Goal: Navigation & Orientation: Find specific page/section

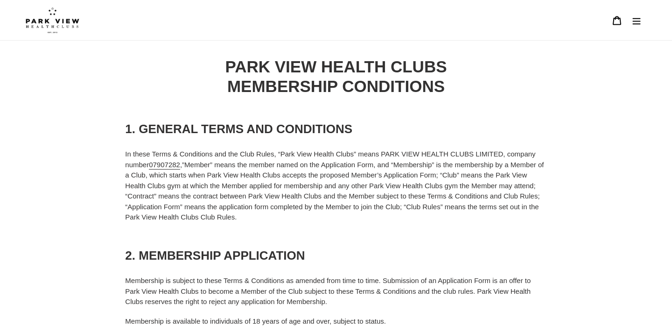
click at [60, 14] on img at bounding box center [53, 20] width 54 height 26
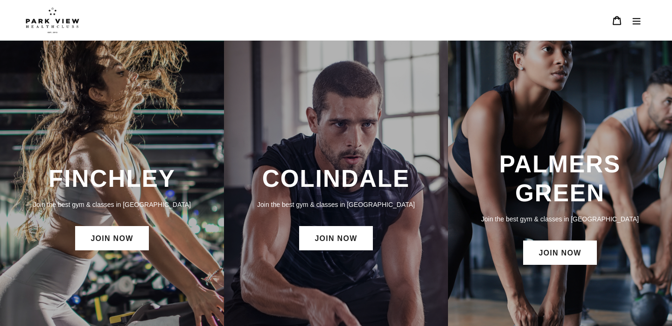
click at [632, 20] on icon "Menu" at bounding box center [636, 20] width 9 height 9
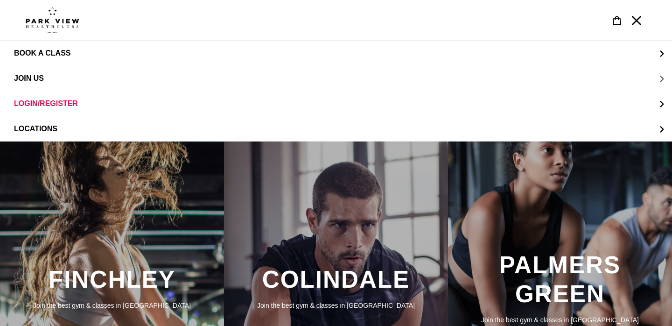
click at [167, 77] on button "JOIN US" at bounding box center [336, 78] width 672 height 25
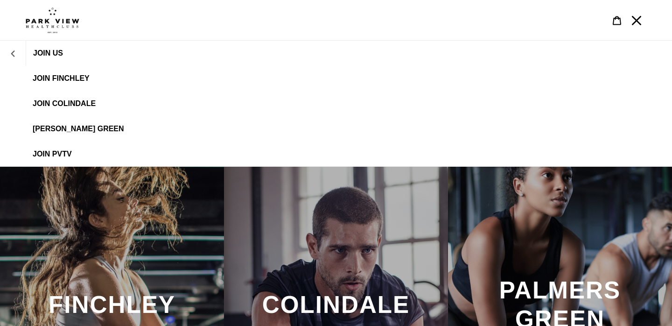
click at [14, 50] on icon "JOIN US" at bounding box center [13, 53] width 4 height 6
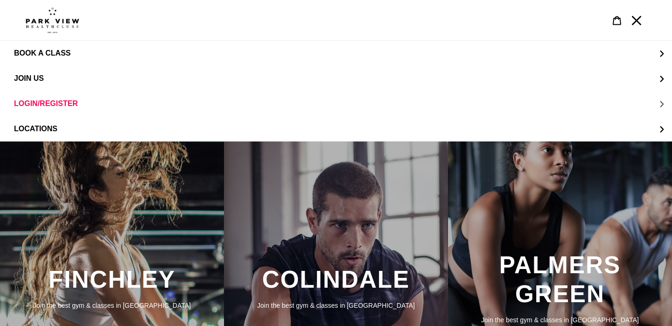
click at [50, 103] on span "LOGIN/REGISTER" at bounding box center [46, 103] width 64 height 8
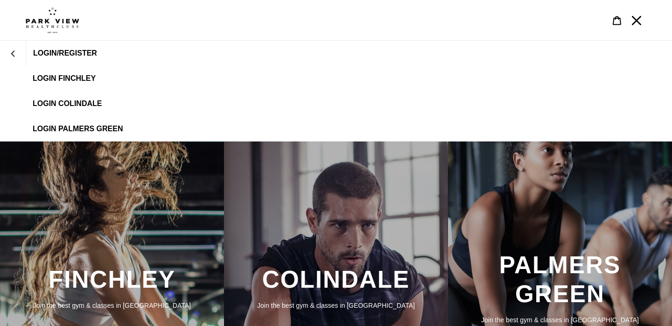
click at [84, 80] on span "LOGIN FINCHLEY" at bounding box center [64, 78] width 63 height 8
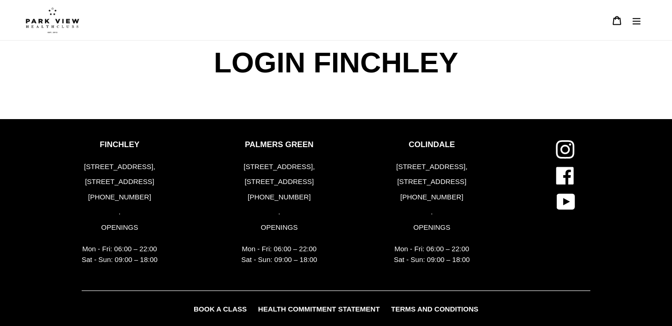
click at [629, 27] on button "Menu" at bounding box center [637, 20] width 20 height 20
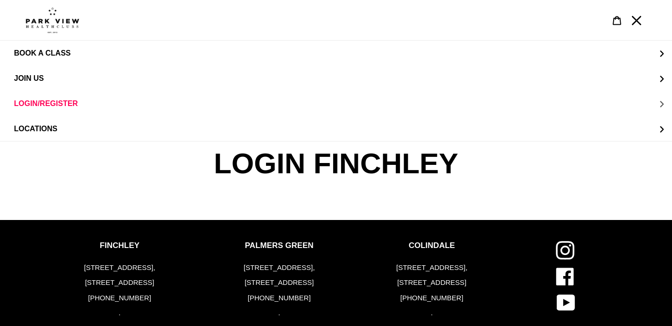
click at [41, 99] on span "LOGIN/REGISTER" at bounding box center [46, 103] width 64 height 8
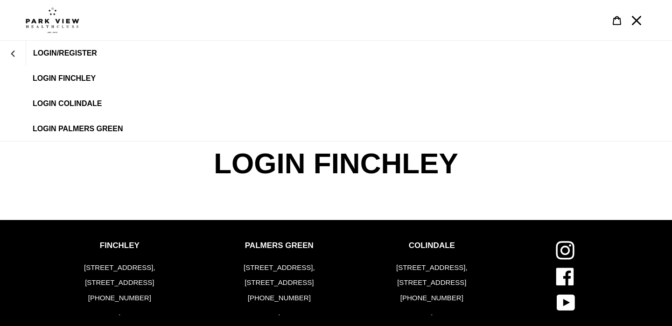
click at [74, 47] on span "LOGIN/REGISTER" at bounding box center [349, 53] width 646 height 25
click at [74, 51] on span "LOGIN/REGISTER" at bounding box center [65, 53] width 64 height 8
click at [73, 76] on span "LOGIN FINCHLEY" at bounding box center [64, 78] width 63 height 8
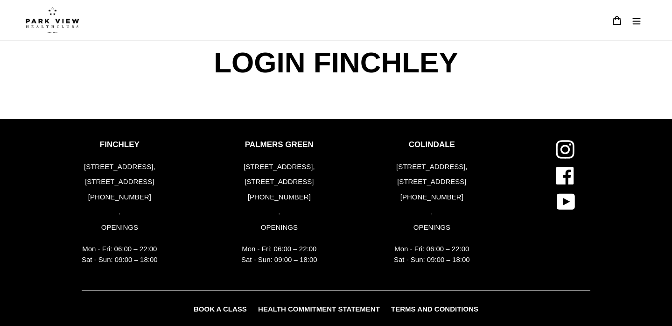
click at [213, 55] on span "LOGIN FINCHLEY" at bounding box center [335, 63] width 249 height 44
click at [59, 21] on img at bounding box center [53, 20] width 54 height 26
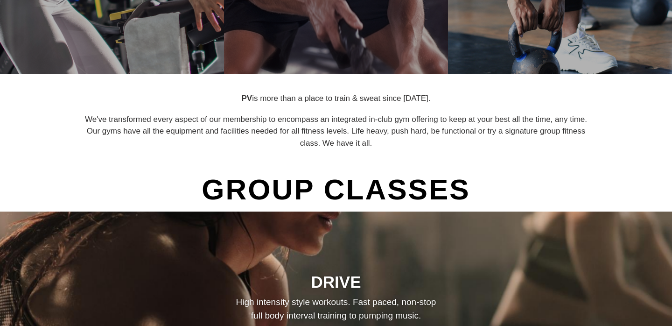
scroll to position [303, 0]
